Goal: Task Accomplishment & Management: Use online tool/utility

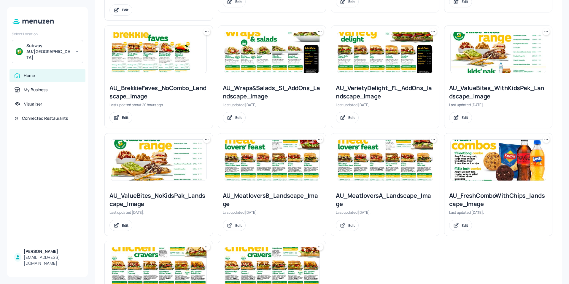
scroll to position [415, 0]
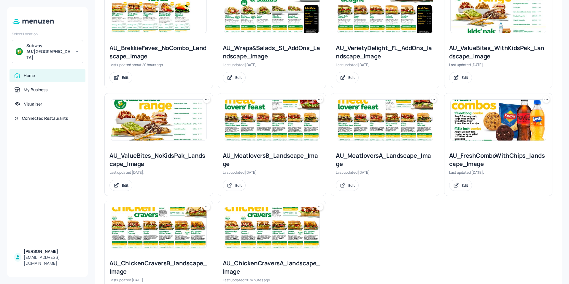
click at [154, 214] on img at bounding box center [159, 227] width 96 height 41
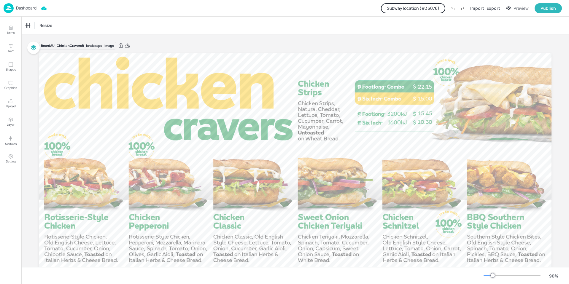
click at [416, 8] on button "Subway location (# 36076 )" at bounding box center [413, 8] width 64 height 10
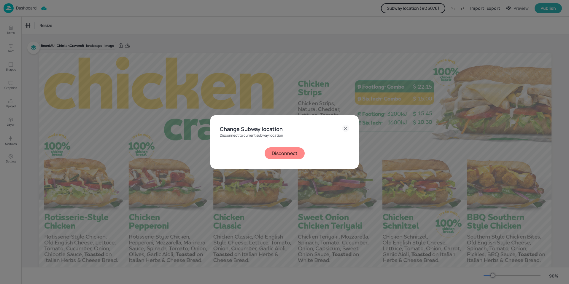
click at [288, 153] on button "Disconnect" at bounding box center [285, 153] width 40 height 12
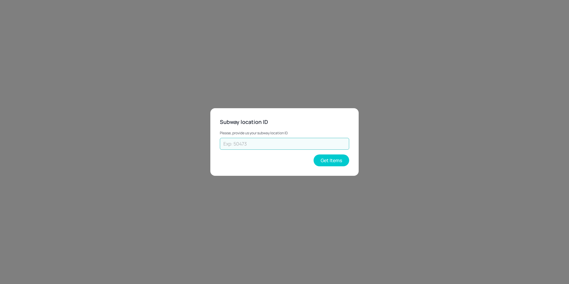
click at [289, 140] on input "text" at bounding box center [284, 144] width 129 height 12
type input "20632"
click at [330, 159] on button "Get Items" at bounding box center [332, 161] width 36 height 12
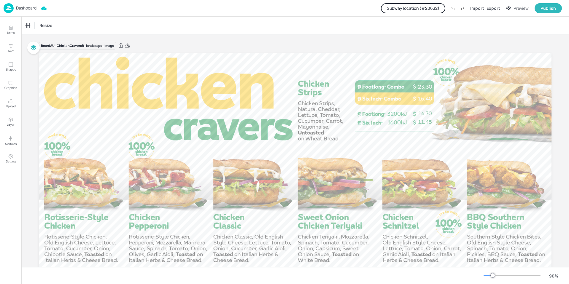
click at [25, 9] on p "Dashboard" at bounding box center [26, 8] width 20 height 4
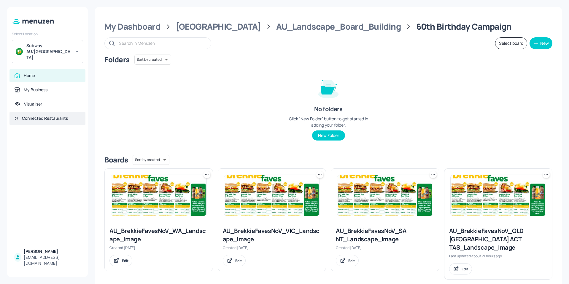
click at [42, 115] on div "Connected Restaurants" at bounding box center [45, 118] width 46 height 6
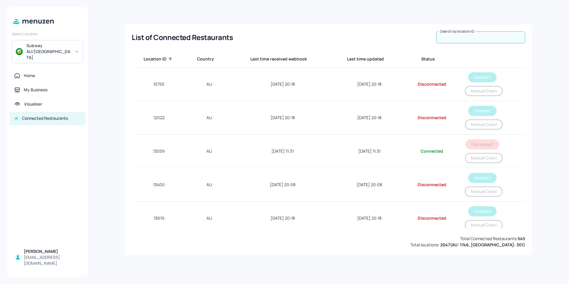
click at [474, 34] on div "Search by location ID Search by location ID" at bounding box center [480, 37] width 89 height 12
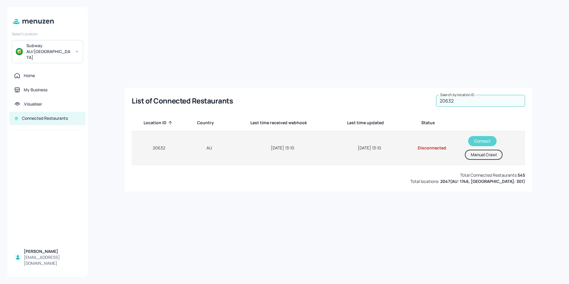
type input "20632"
click at [483, 140] on button "Connect" at bounding box center [482, 141] width 28 height 10
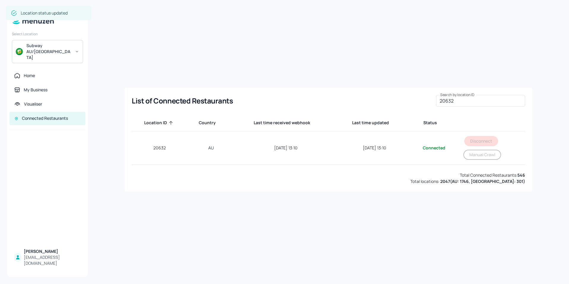
drag, startPoint x: 421, startPoint y: 195, endPoint x: 423, endPoint y: 192, distance: 3.6
click at [421, 194] on div "List of Connected Restaurants Search by location ID 20632 Search by location ID…" at bounding box center [328, 142] width 467 height 270
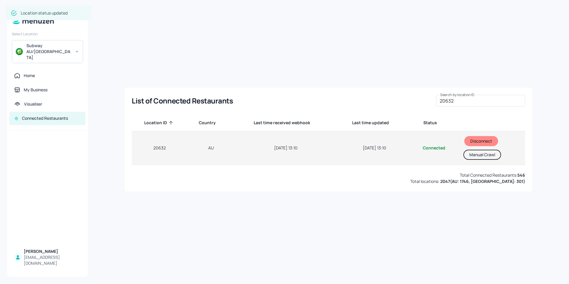
click at [474, 154] on button "Manual Crawl" at bounding box center [482, 155] width 38 height 10
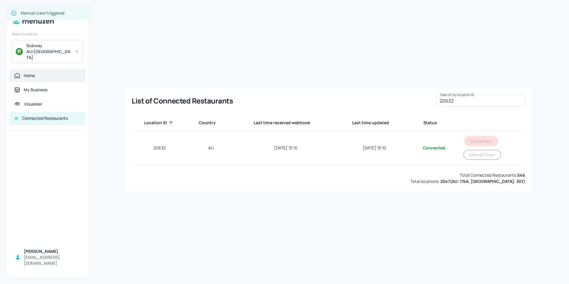
click at [29, 73] on div "Home" at bounding box center [29, 76] width 11 height 6
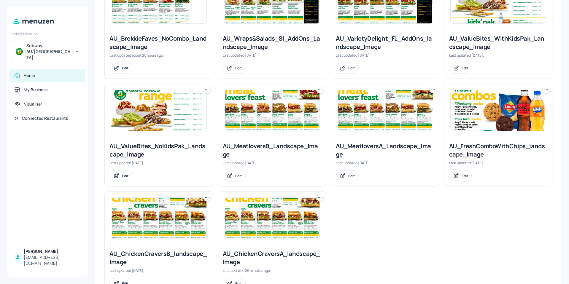
scroll to position [433, 0]
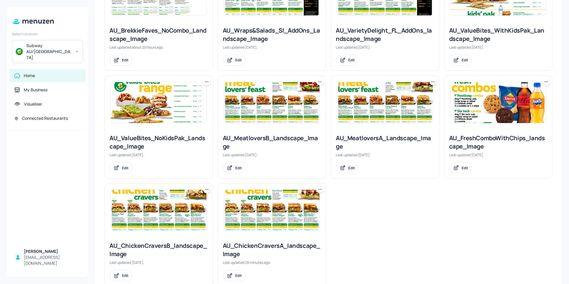
click at [277, 190] on img at bounding box center [272, 210] width 96 height 41
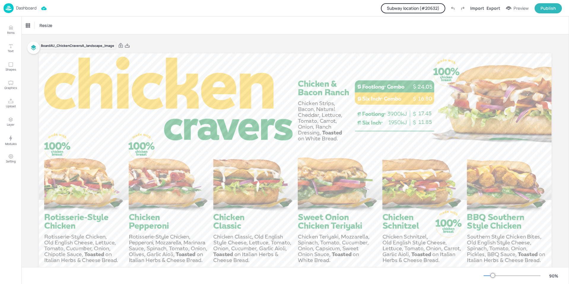
click at [23, 9] on p "Dashboard" at bounding box center [26, 8] width 20 height 4
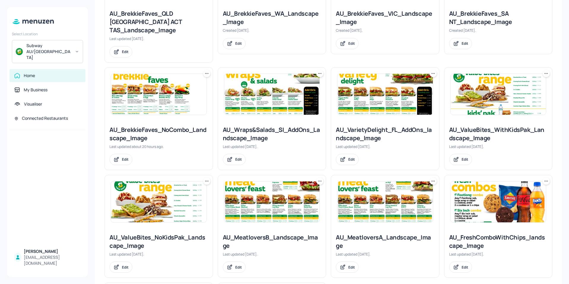
scroll to position [356, 0]
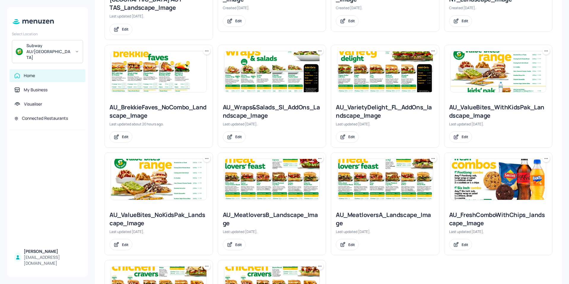
click at [261, 174] on img at bounding box center [272, 179] width 96 height 41
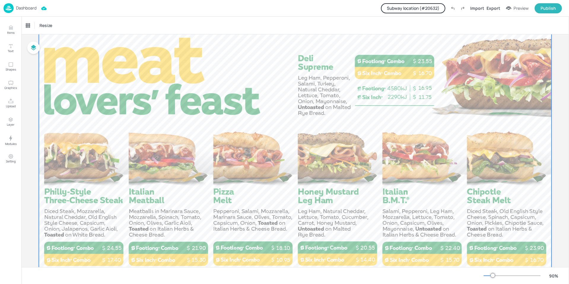
scroll to position [59, 0]
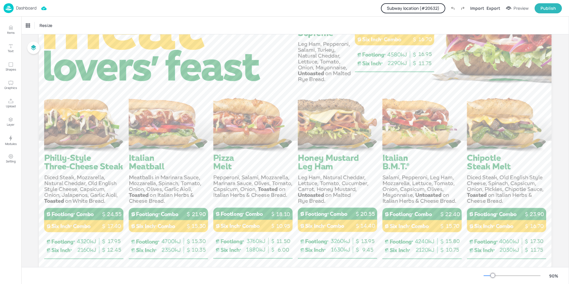
click at [432, 9] on button "Subway location (# 20632 )" at bounding box center [413, 8] width 64 height 10
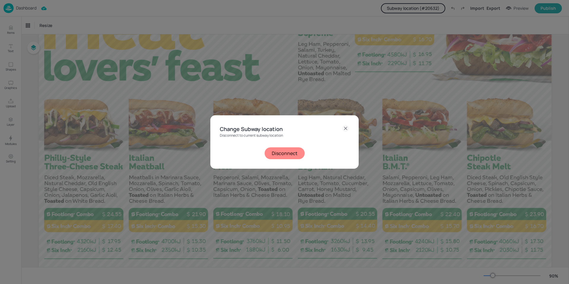
click at [291, 155] on button "Disconnect" at bounding box center [285, 153] width 40 height 12
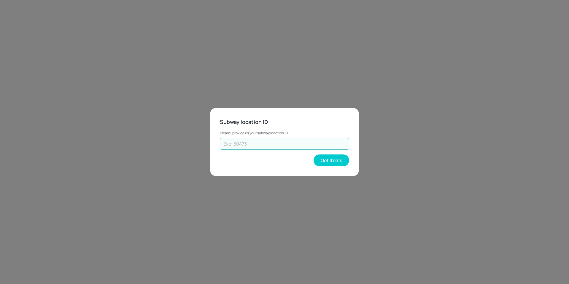
click at [296, 144] on input "text" at bounding box center [284, 144] width 129 height 12
type input "34356"
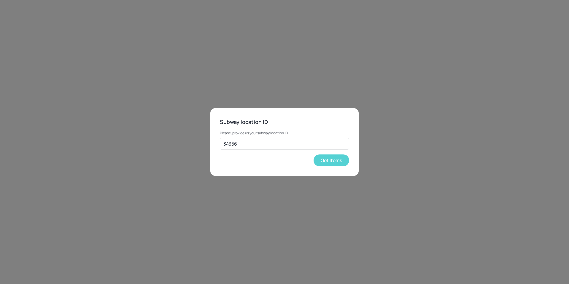
click at [339, 164] on button "Get Items" at bounding box center [332, 161] width 36 height 12
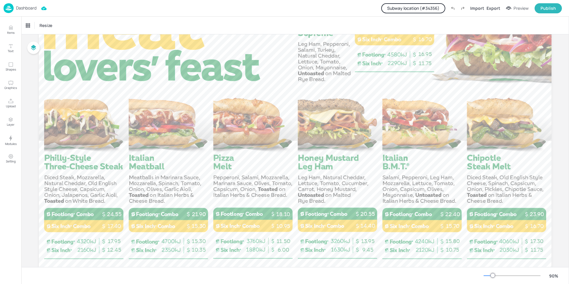
click at [21, 9] on p "Dashboard" at bounding box center [26, 8] width 20 height 4
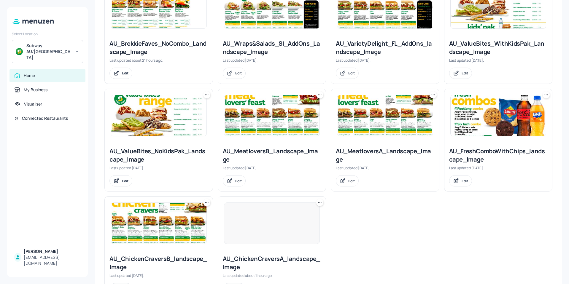
scroll to position [433, 0]
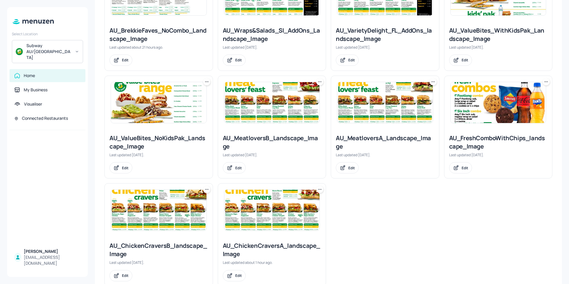
click at [248, 190] on img at bounding box center [272, 210] width 96 height 41
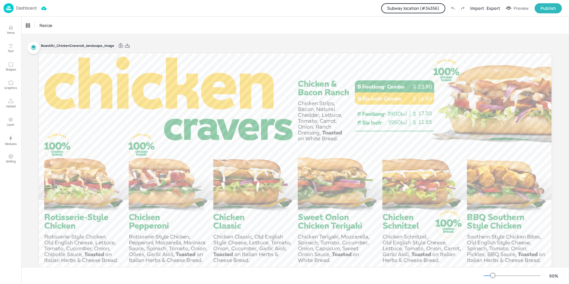
click at [425, 6] on button "Subway location (# 34356 )" at bounding box center [413, 8] width 64 height 10
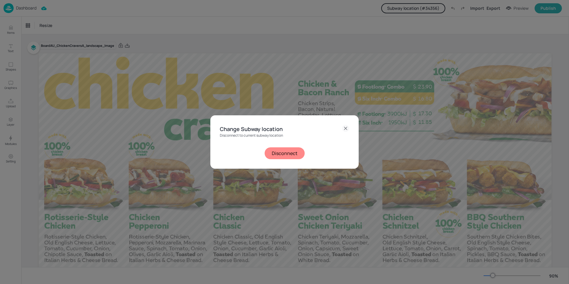
click at [284, 152] on button "Disconnect" at bounding box center [285, 153] width 40 height 12
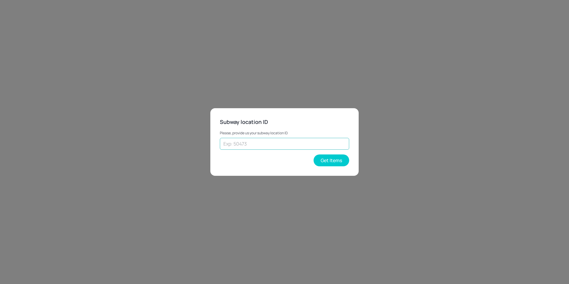
click at [283, 144] on input "text" at bounding box center [284, 144] width 129 height 12
type input "40950"
click at [343, 163] on button "Get Items" at bounding box center [332, 161] width 36 height 12
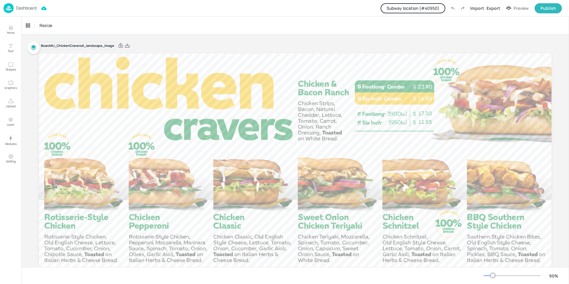
click at [426, 8] on button "Subway location (# 40950 )" at bounding box center [413, 8] width 65 height 10
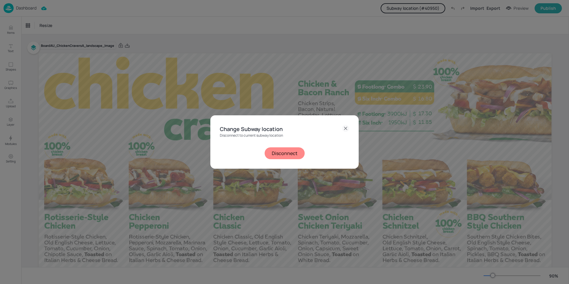
click at [278, 151] on button "Disconnect" at bounding box center [285, 153] width 40 height 12
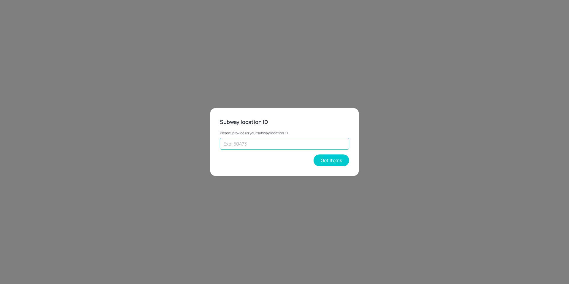
click at [266, 144] on input "text" at bounding box center [284, 144] width 129 height 12
type input "20632"
click at [328, 165] on button "Get Items" at bounding box center [332, 161] width 36 height 12
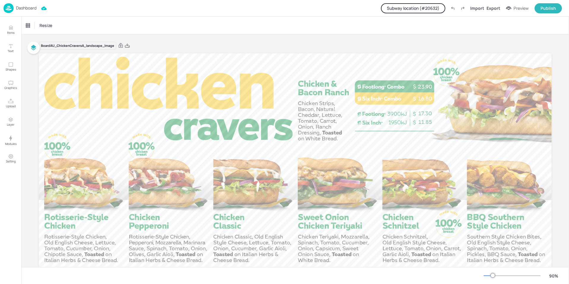
click at [23, 8] on p "Dashboard" at bounding box center [26, 8] width 20 height 4
